Goal: Task Accomplishment & Management: Use online tool/utility

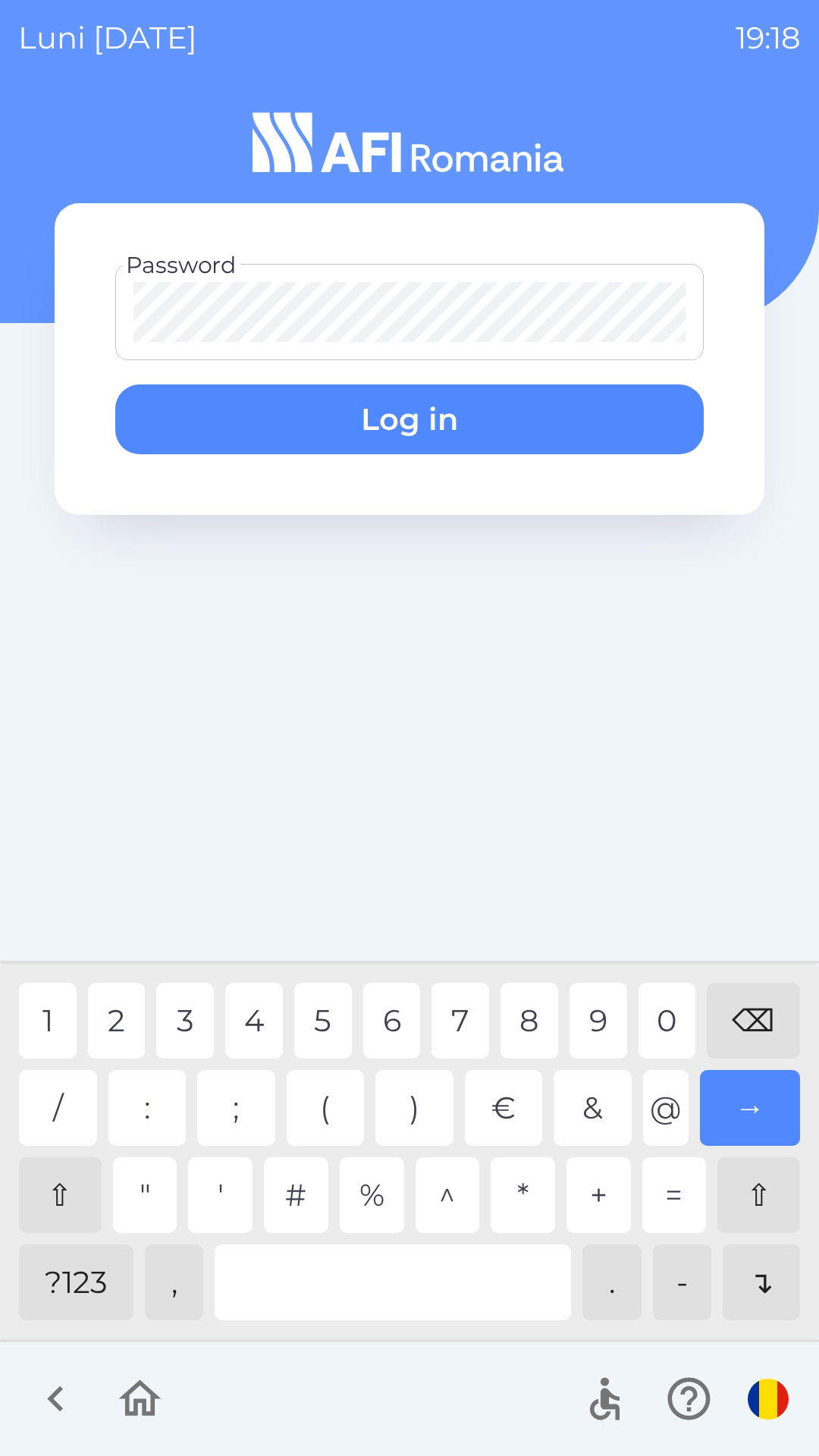
click at [109, 1023] on div "2" at bounding box center [117, 1021] width 58 height 76
click at [569, 422] on button "Log in" at bounding box center [409, 419] width 588 height 69
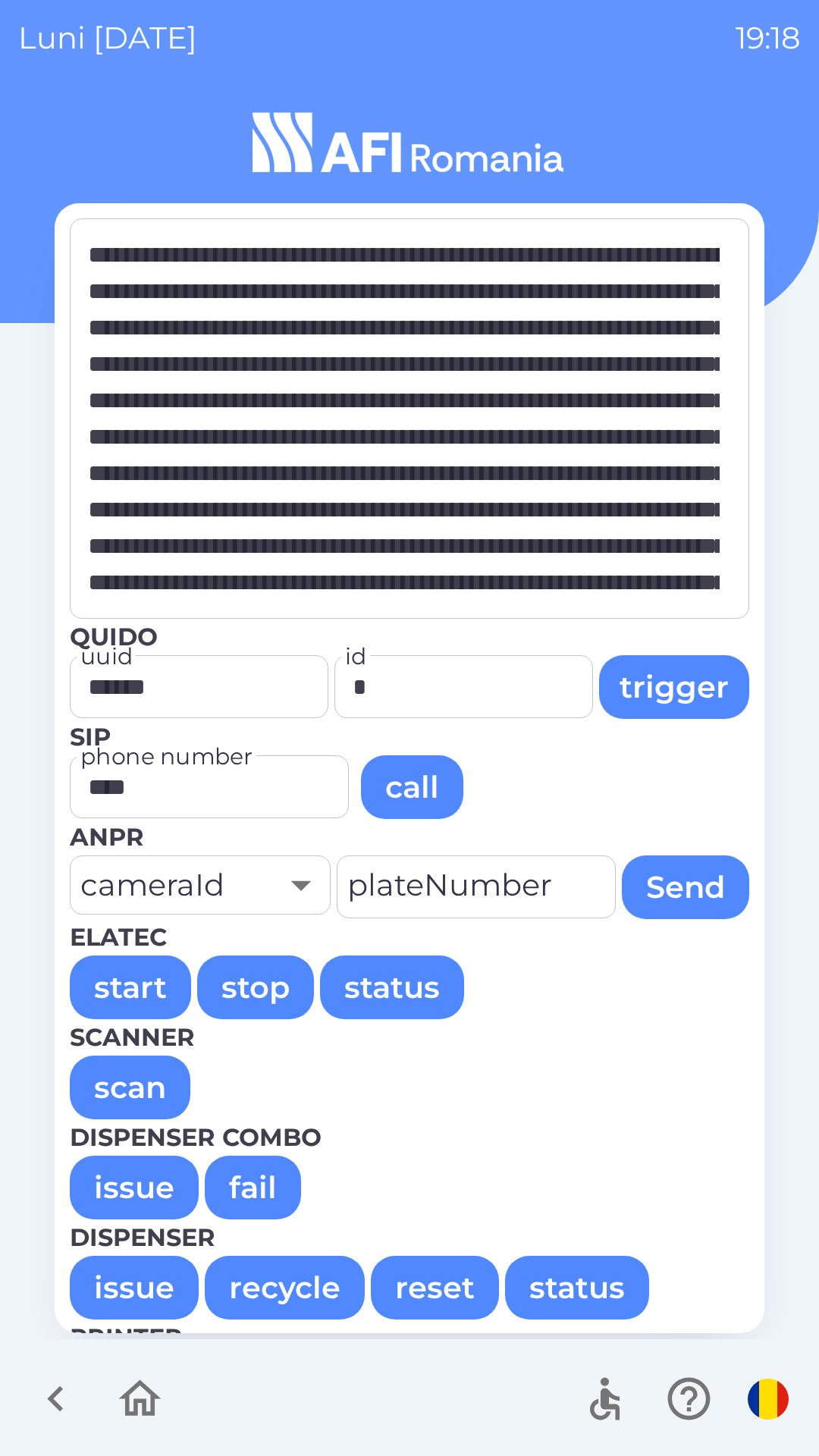
click at [151, 1206] on button "issue" at bounding box center [134, 1187] width 129 height 64
click at [134, 1204] on button "issue" at bounding box center [134, 1187] width 129 height 64
click at [133, 1182] on button "issue" at bounding box center [134, 1187] width 129 height 64
click at [126, 1191] on button "issue" at bounding box center [134, 1187] width 129 height 64
click at [134, 1179] on button "issue" at bounding box center [134, 1187] width 129 height 64
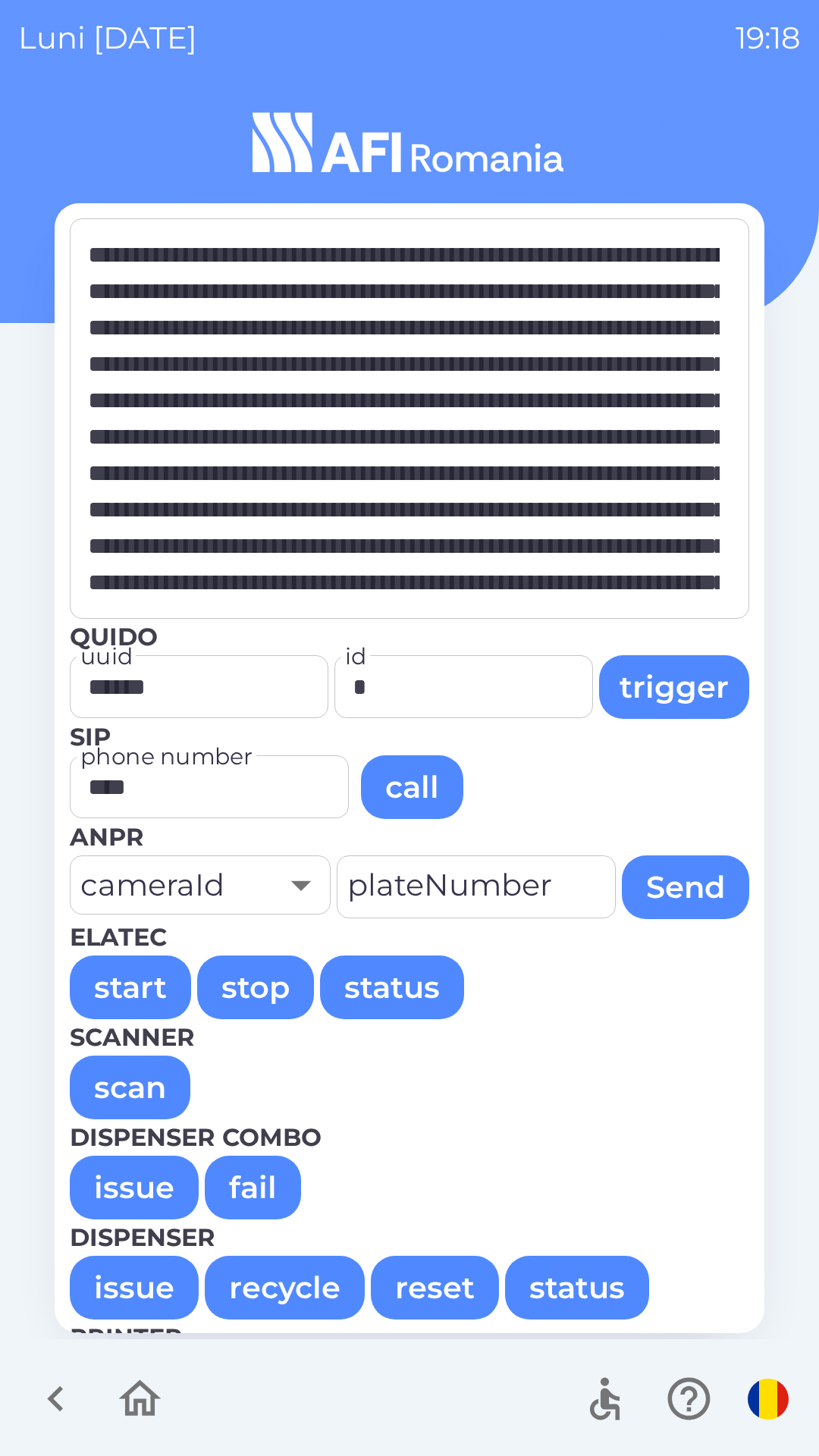
click at [126, 1179] on button "issue" at bounding box center [134, 1187] width 129 height 64
click at [120, 1188] on button "issue" at bounding box center [134, 1187] width 129 height 64
click at [122, 1189] on button "issue" at bounding box center [134, 1187] width 129 height 64
click at [124, 1177] on button "issue" at bounding box center [134, 1187] width 129 height 64
click at [124, 1190] on button "issue" at bounding box center [134, 1187] width 129 height 64
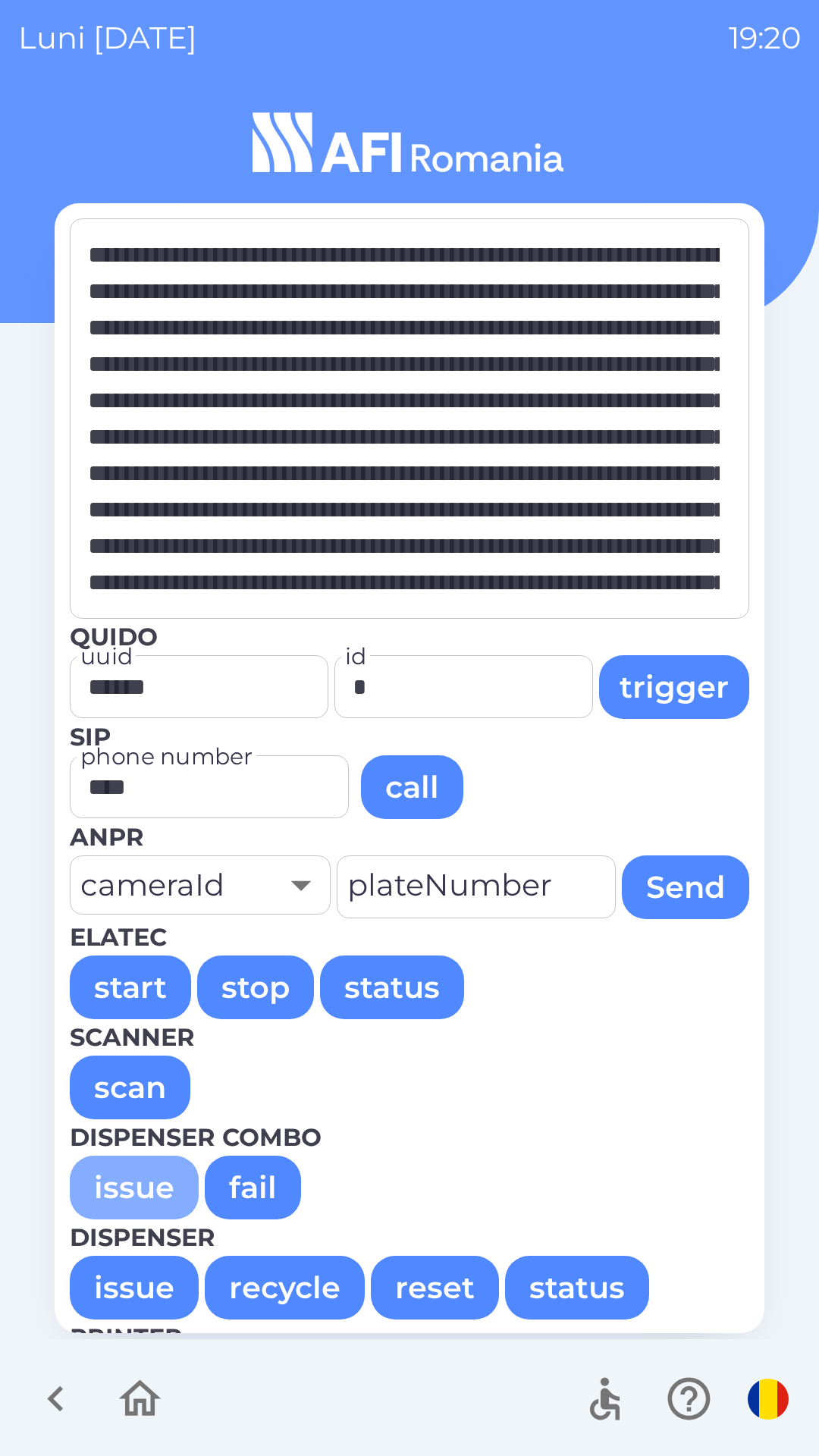
click at [124, 1189] on button "issue" at bounding box center [134, 1187] width 129 height 64
click at [122, 1188] on button "issue" at bounding box center [134, 1187] width 129 height 64
click at [133, 1194] on button "issue" at bounding box center [134, 1187] width 129 height 64
click at [122, 1177] on button "issue" at bounding box center [134, 1187] width 129 height 64
click at [123, 1188] on button "issue" at bounding box center [134, 1187] width 129 height 64
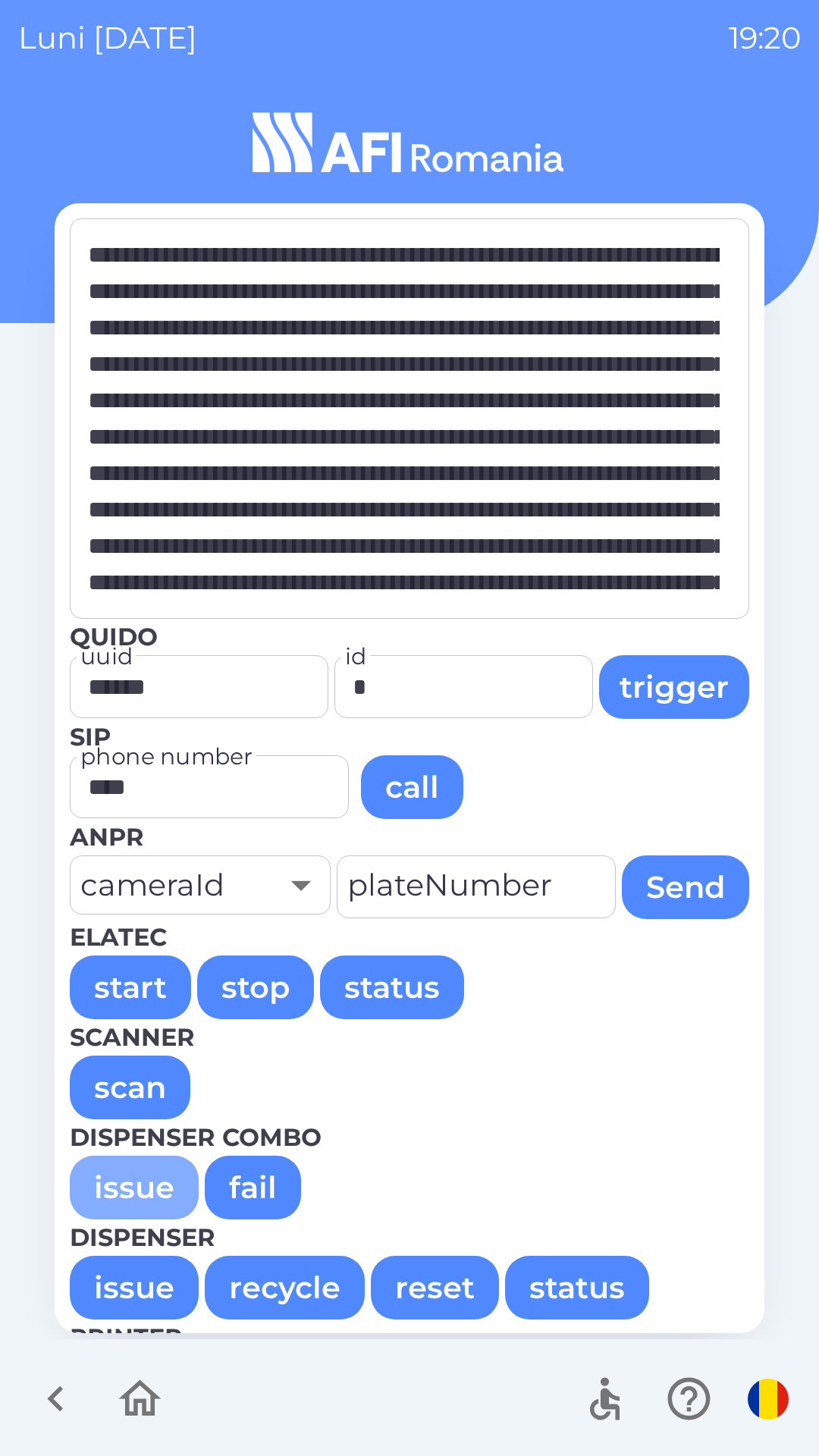
click at [119, 1187] on button "issue" at bounding box center [134, 1187] width 129 height 64
click at [120, 1177] on button "issue" at bounding box center [134, 1187] width 129 height 64
click at [130, 1183] on button "issue" at bounding box center [134, 1187] width 129 height 64
click at [124, 1181] on button "issue" at bounding box center [134, 1187] width 129 height 64
click at [110, 1194] on button "issue" at bounding box center [134, 1187] width 129 height 64
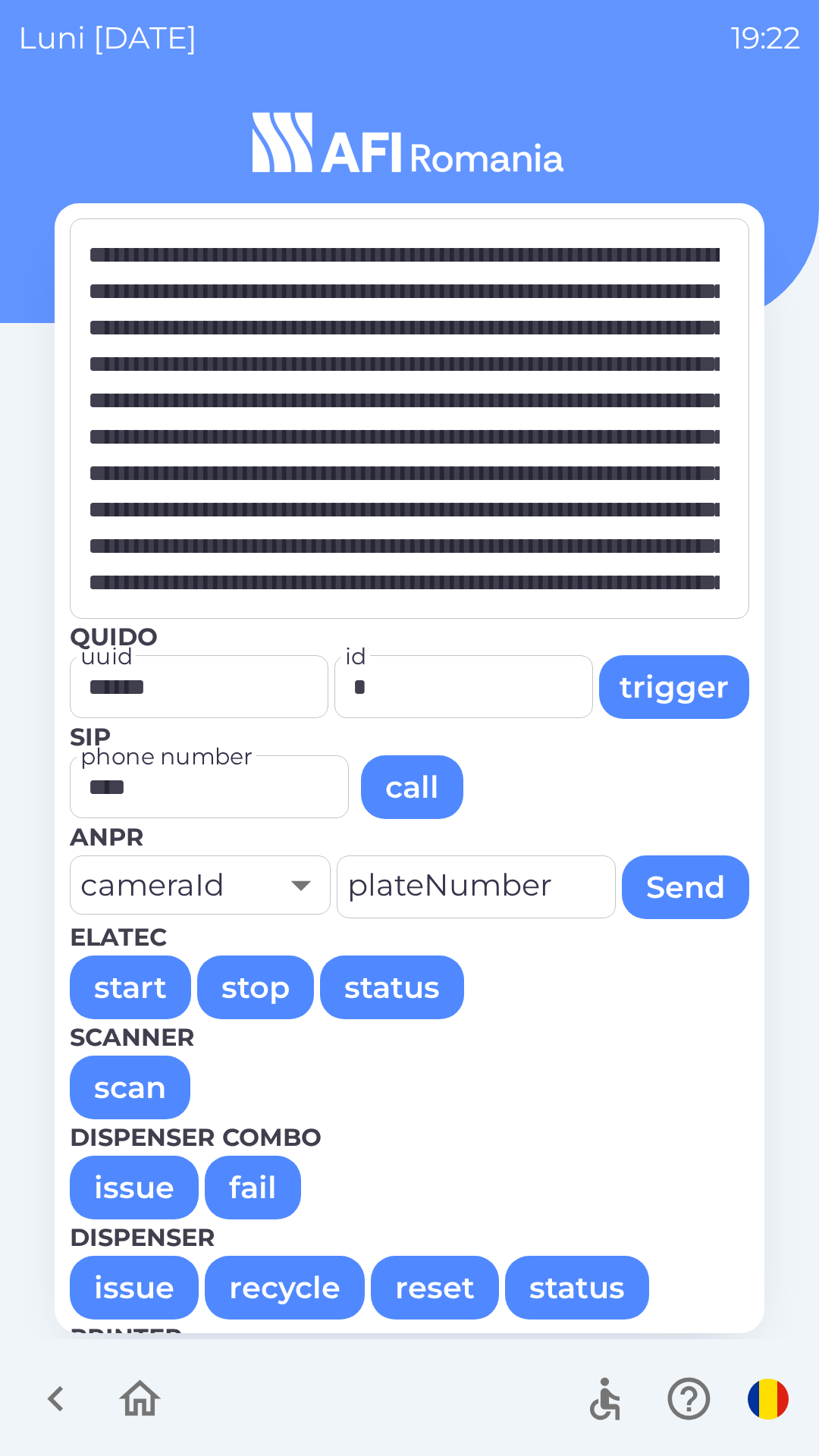
click at [123, 1197] on button "issue" at bounding box center [134, 1187] width 129 height 64
click at [123, 1179] on button "issue" at bounding box center [134, 1187] width 129 height 64
click at [124, 1190] on button "issue" at bounding box center [134, 1187] width 129 height 64
click at [118, 1182] on button "issue" at bounding box center [134, 1187] width 129 height 64
click at [117, 1189] on button "issue" at bounding box center [134, 1187] width 129 height 64
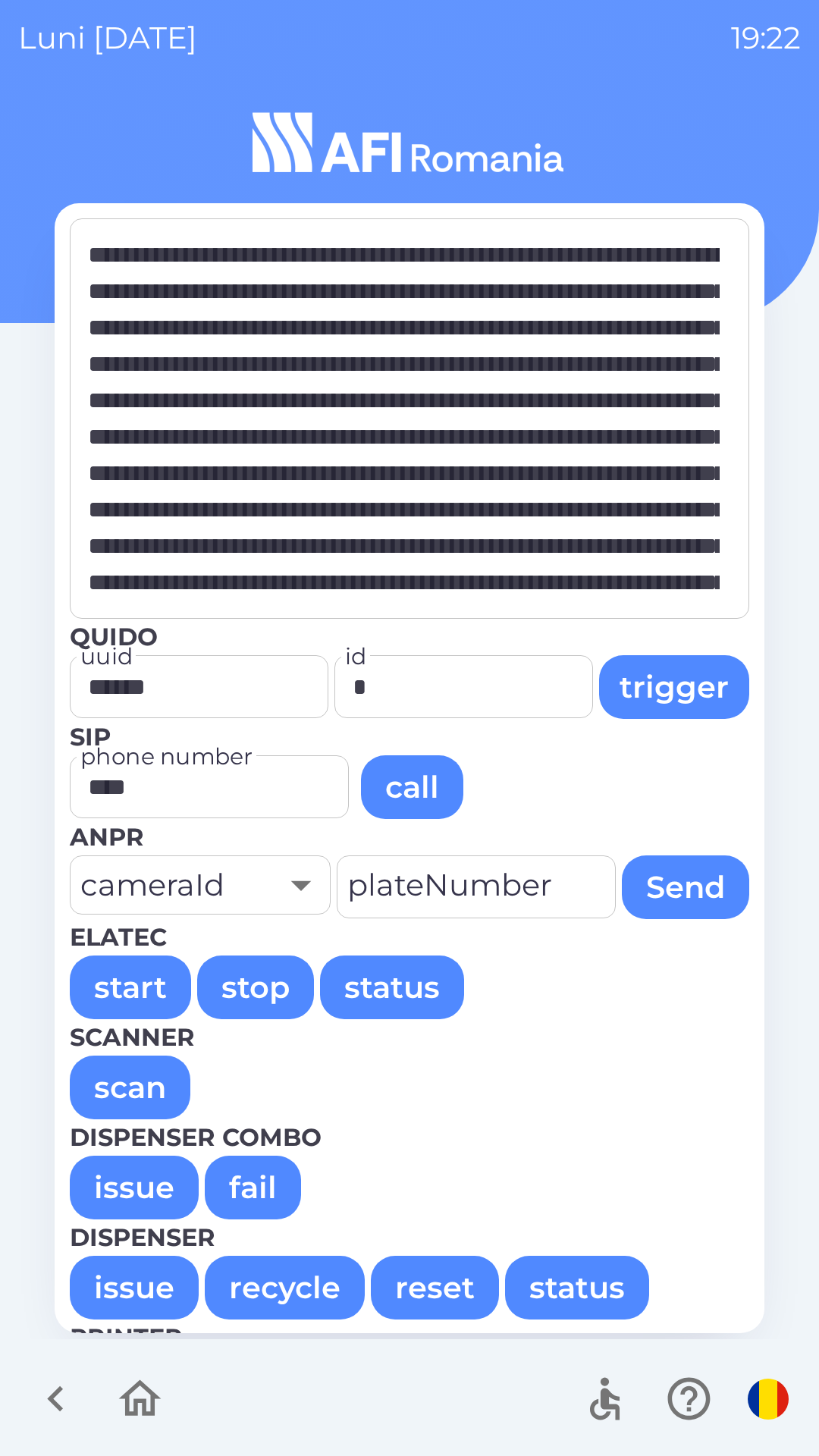
click at [117, 1178] on button "issue" at bounding box center [134, 1187] width 129 height 64
click at [109, 1190] on button "issue" at bounding box center [134, 1187] width 129 height 64
click at [107, 1180] on button "issue" at bounding box center [134, 1187] width 129 height 64
click at [103, 1190] on button "issue" at bounding box center [134, 1187] width 129 height 64
click at [109, 1165] on button "issue" at bounding box center [134, 1187] width 129 height 64
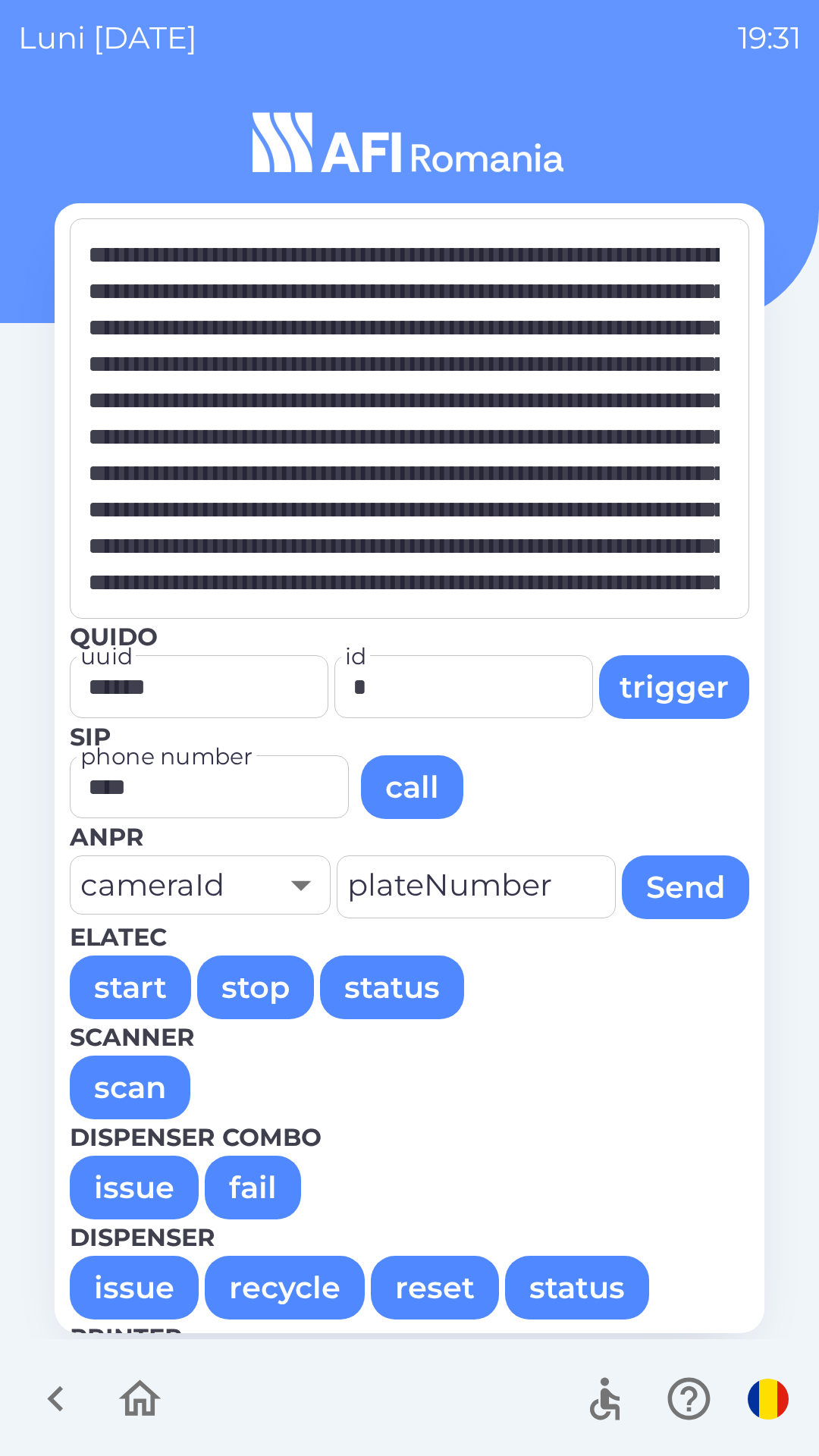
type textarea "**********"
click at [132, 1406] on icon "button" at bounding box center [140, 1399] width 51 height 51
